Goal: Information Seeking & Learning: Learn about a topic

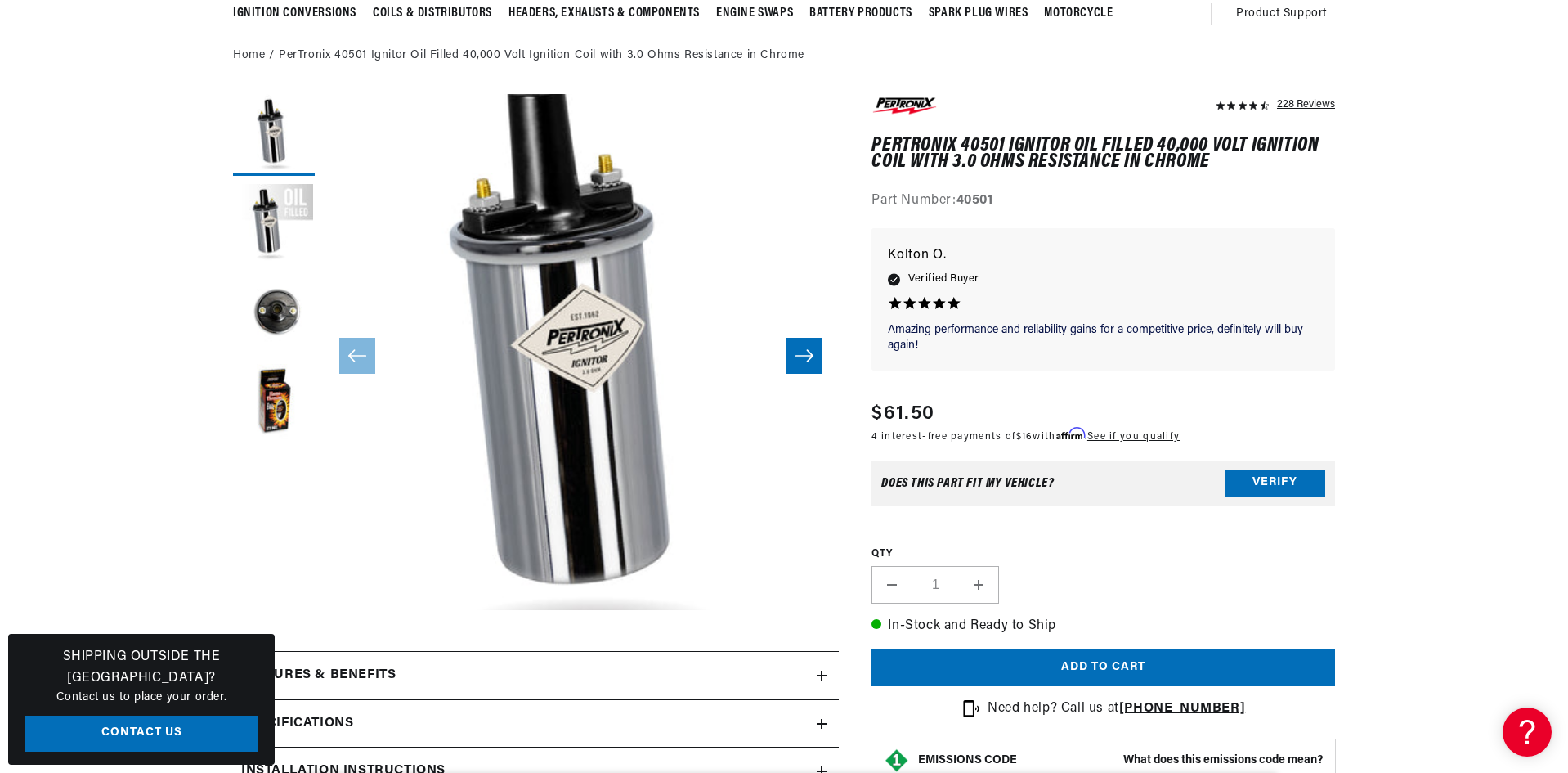
scroll to position [151, 0]
drag, startPoint x: 563, startPoint y: 358, endPoint x: 1131, endPoint y: 410, distance: 570.4
click at [1131, 410] on div "Regular price $61.50" at bounding box center [1026, 414] width 308 height 29
click at [272, 662] on button "Open media 1 in modal" at bounding box center [272, 662] width 0 height 0
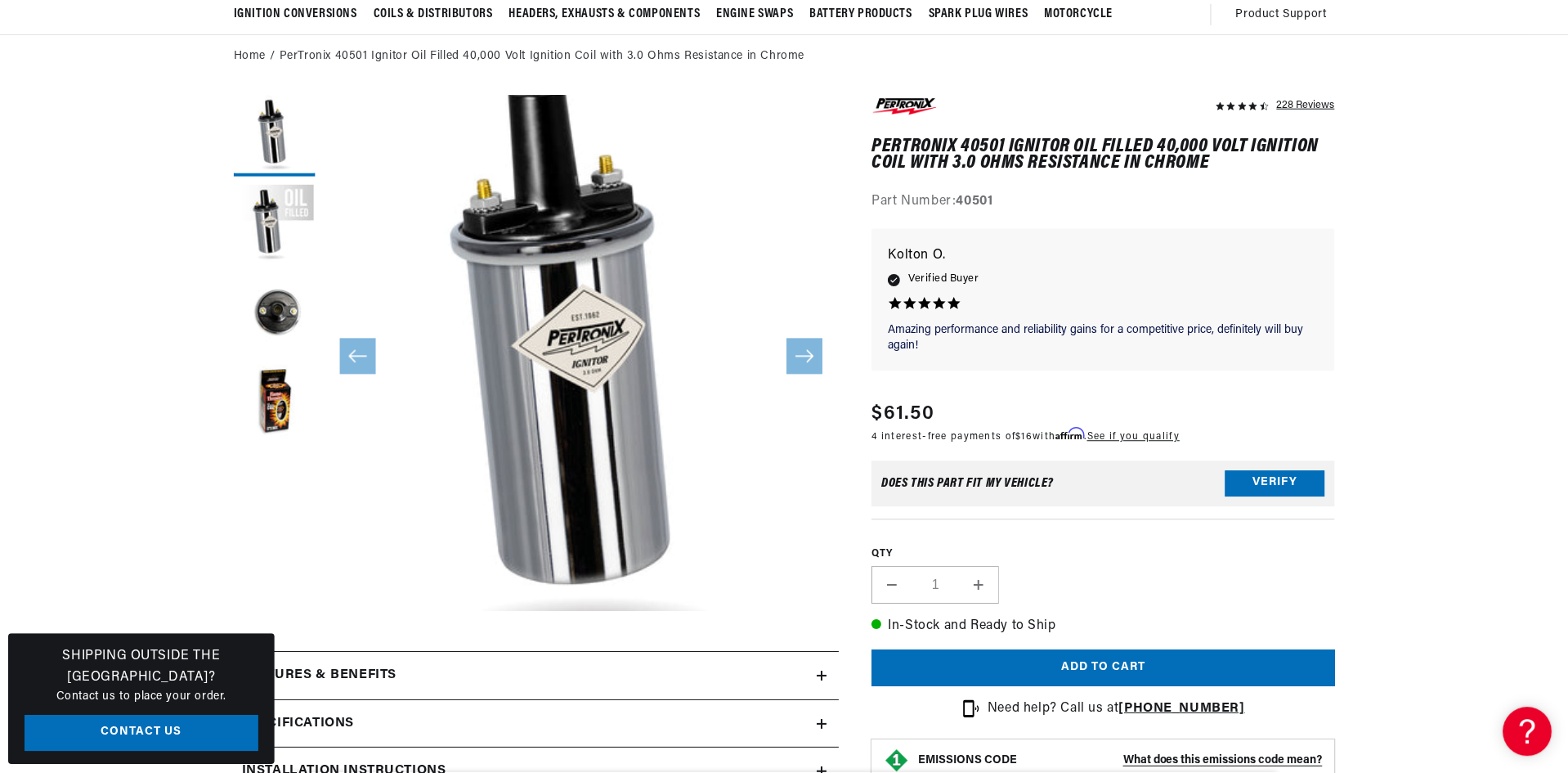
scroll to position [51, 0]
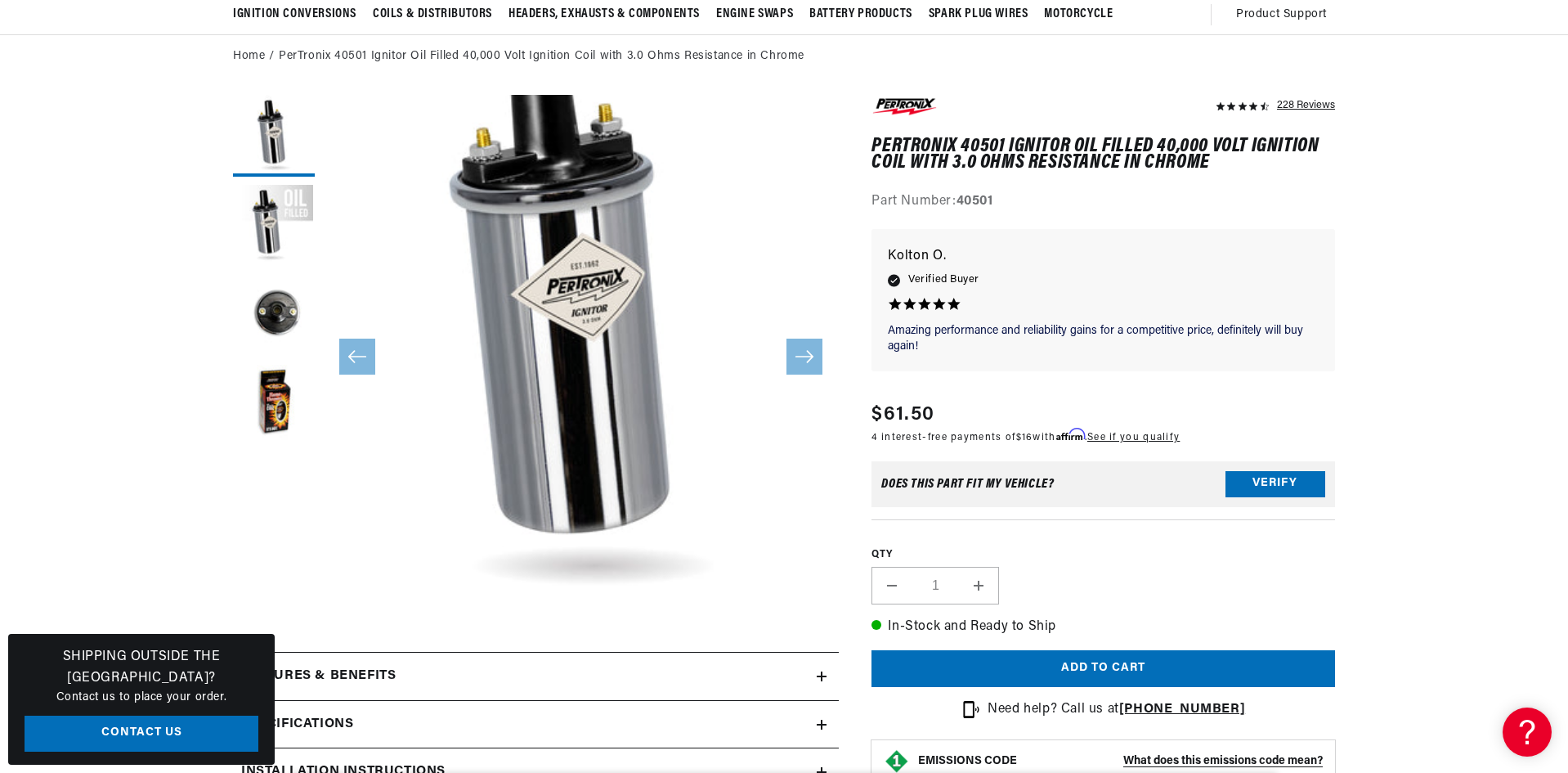
drag, startPoint x: 726, startPoint y: 347, endPoint x: 537, endPoint y: 272, distance: 203.3
click at [272, 611] on button "Open media 1 in modal" at bounding box center [272, 611] width 0 height 0
drag, startPoint x: 829, startPoint y: 320, endPoint x: 619, endPoint y: 265, distance: 217.1
click at [272, 611] on button "Open media 1 in modal" at bounding box center [272, 611] width 0 height 0
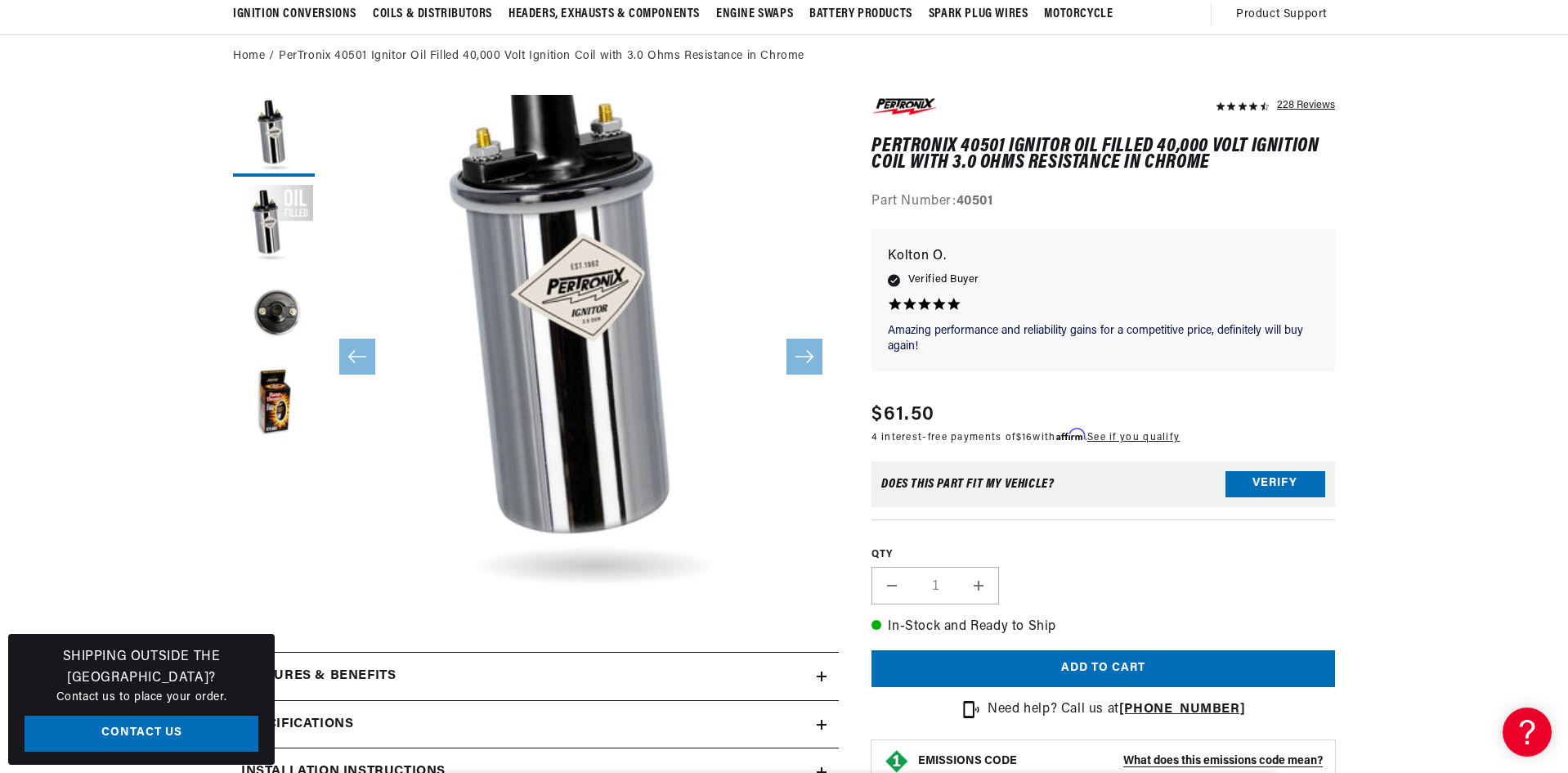
click at [272, 611] on button "Open media 1 in modal" at bounding box center [272, 611] width 0 height 0
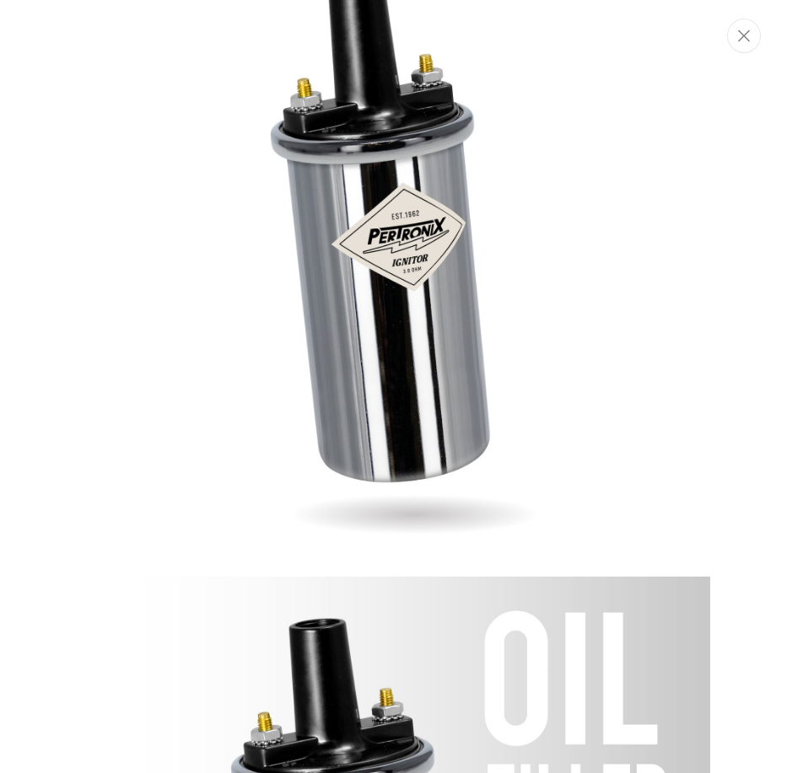
scroll to position [0, 0]
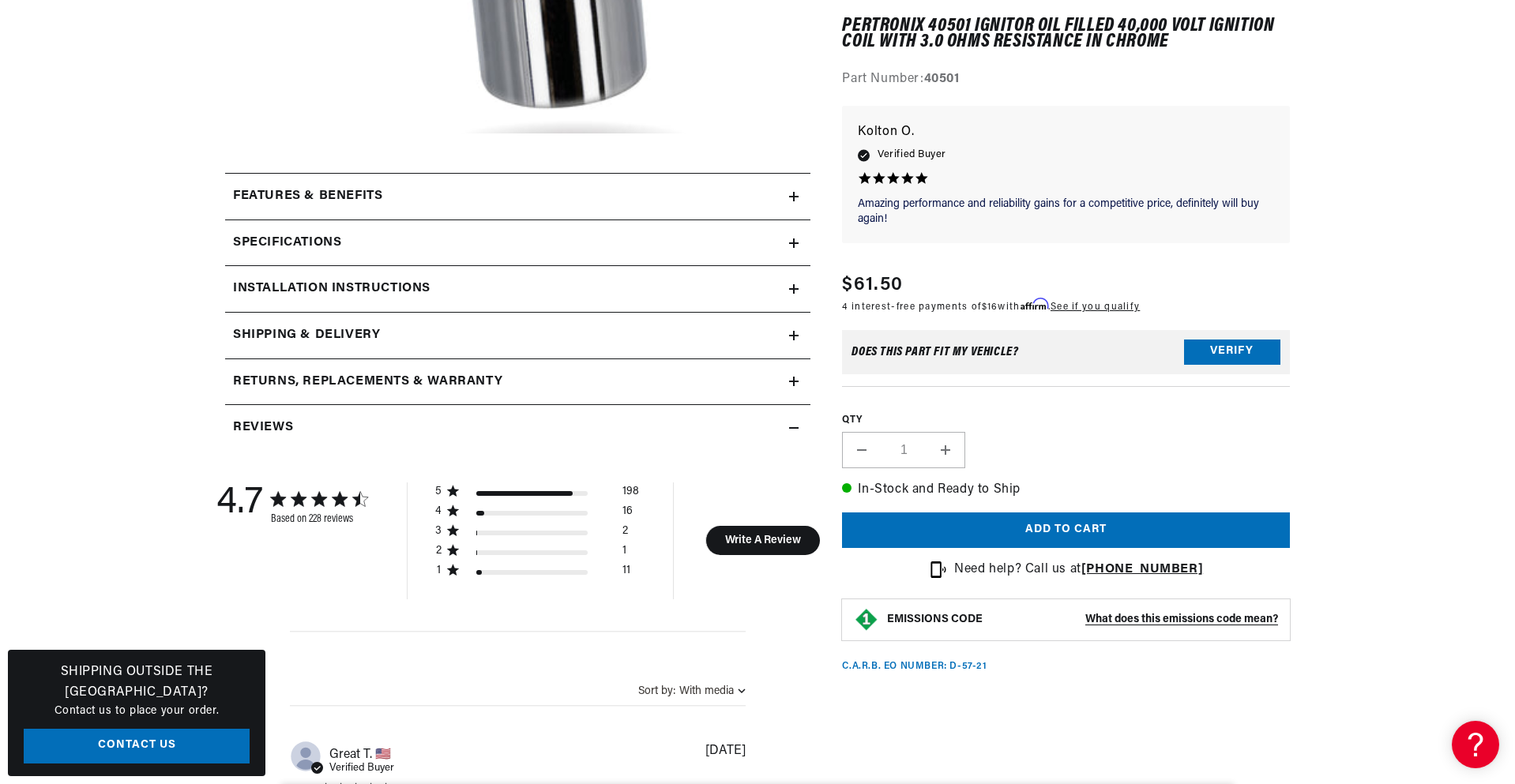
scroll to position [603, 0]
click at [667, 196] on div "Features & Benefits" at bounding box center [507, 196] width 564 height 21
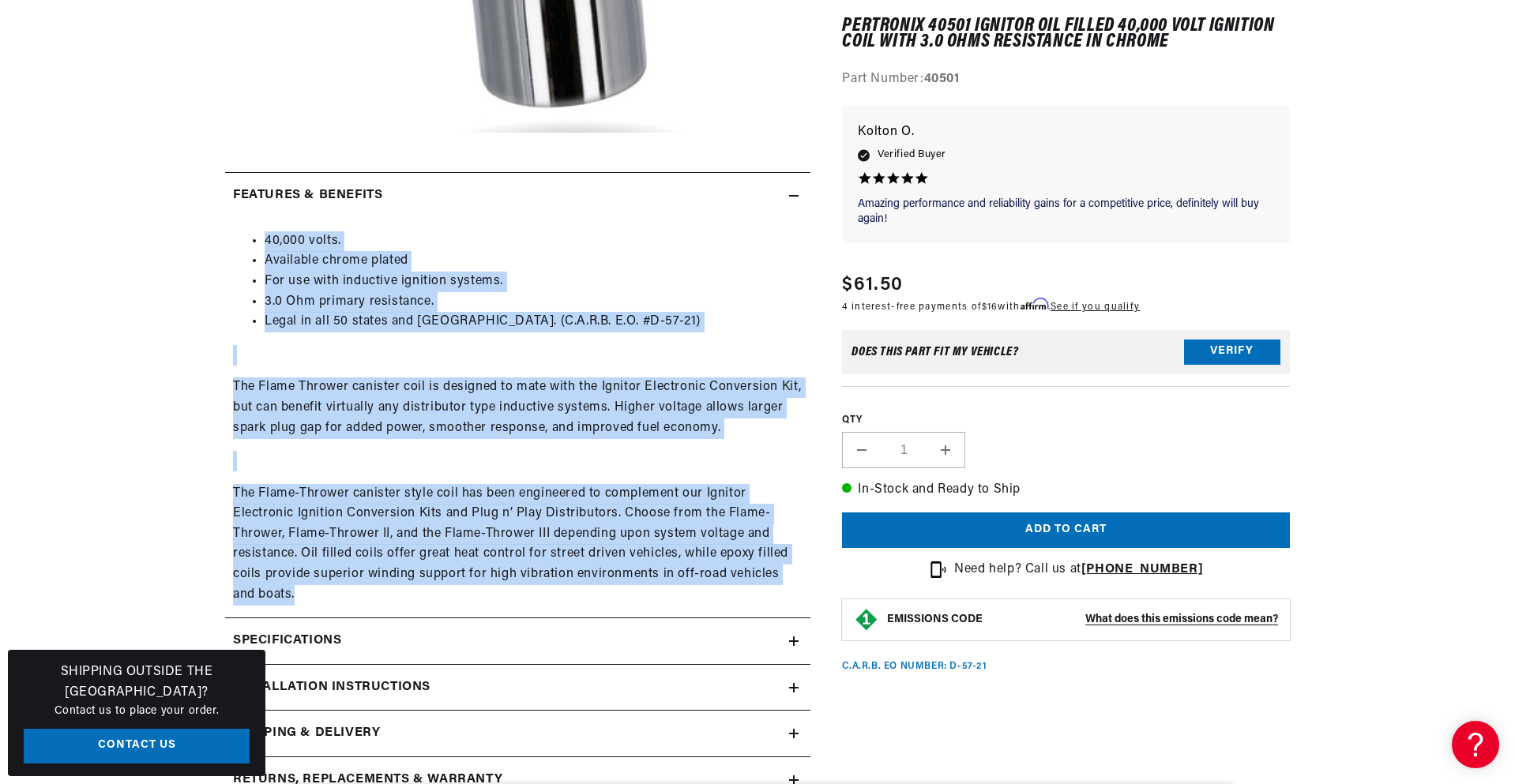
scroll to position [0, 1974]
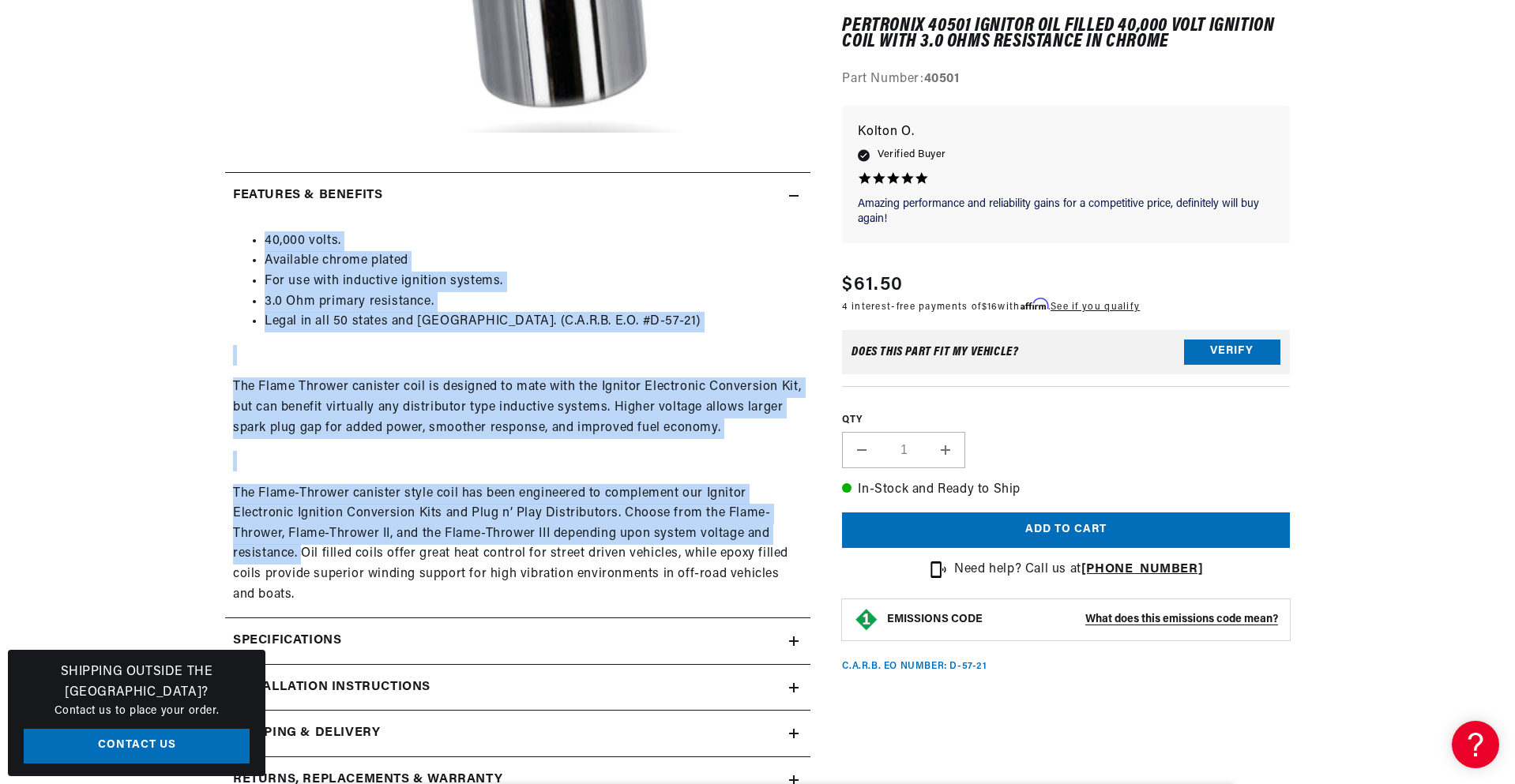
drag, startPoint x: 265, startPoint y: 241, endPoint x: 300, endPoint y: 555, distance: 315.9
click at [300, 555] on div "40,000 volts. Available chrome plated For use with inductive ignition systems. …" at bounding box center [517, 419] width 586 height 375
copy div "40,000 volts. Available chrome plated For use with inductive ignition systems. …"
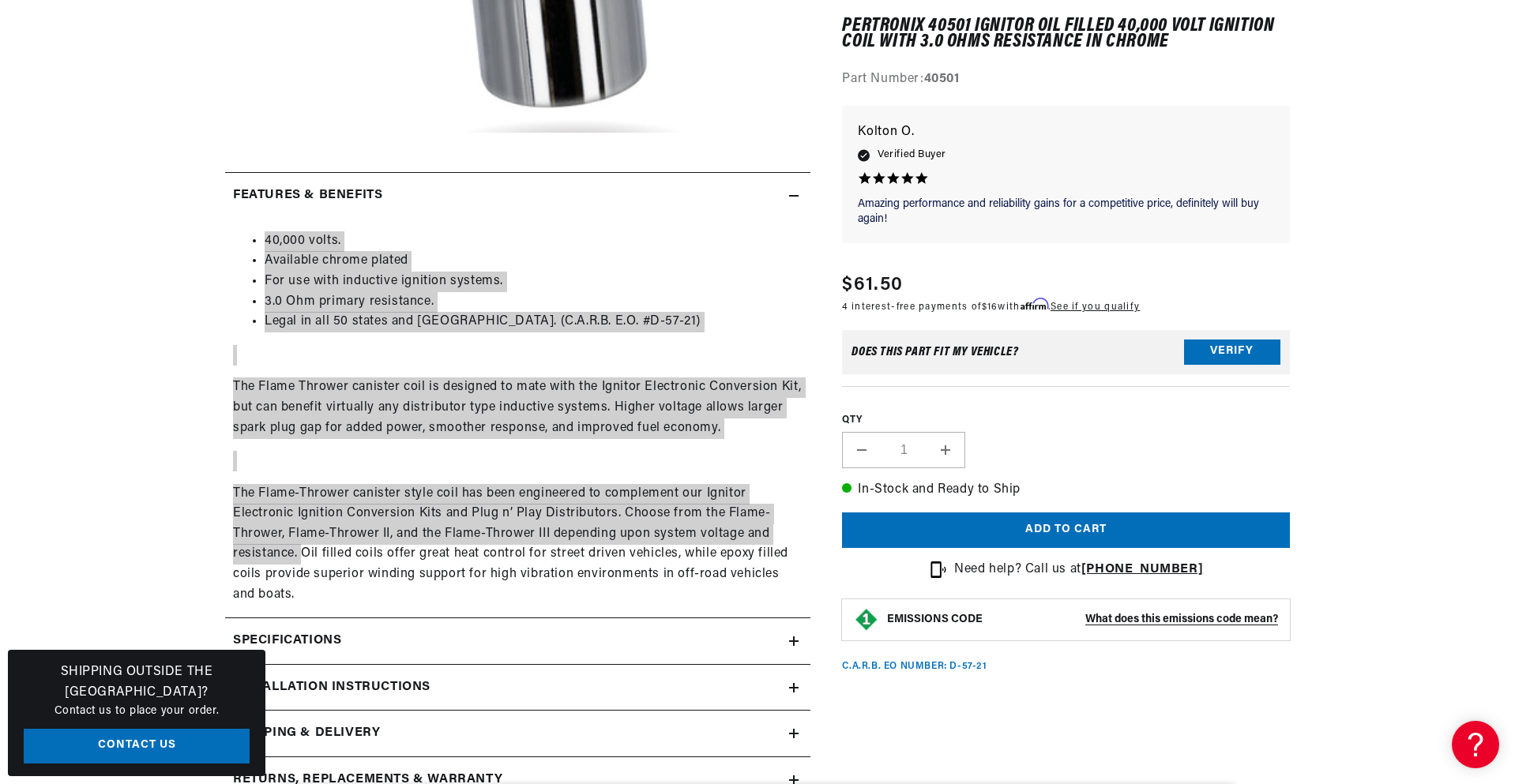
scroll to position [0, 1]
